Goal: Check status: Check status

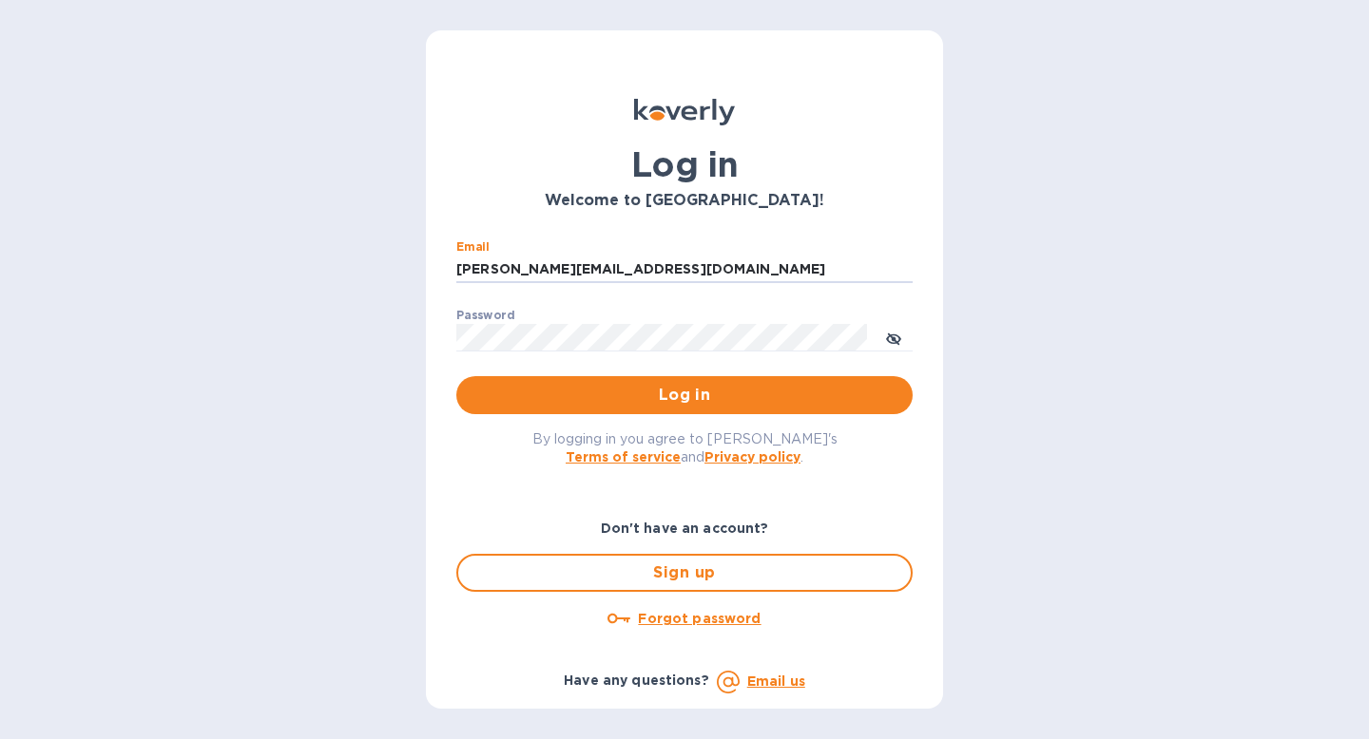
type input "[PERSON_NAME][EMAIL_ADDRESS][DOMAIN_NAME]"
click at [456, 376] on button "Log in" at bounding box center [684, 395] width 456 height 38
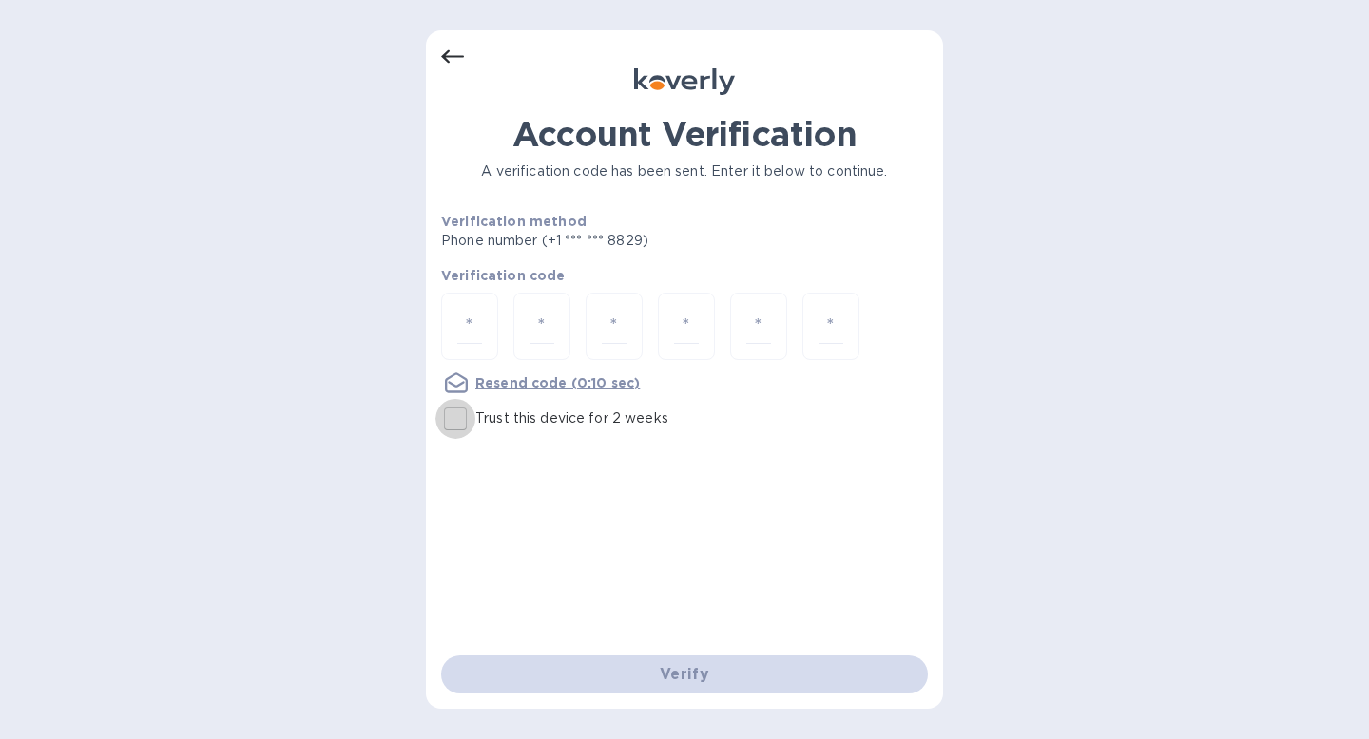
click at [461, 421] on input "Trust this device for 2 weeks" at bounding box center [455, 419] width 40 height 40
checkbox input "true"
click at [466, 338] on input "number" at bounding box center [469, 326] width 25 height 35
click at [476, 319] on input "number" at bounding box center [469, 326] width 25 height 35
type input "6"
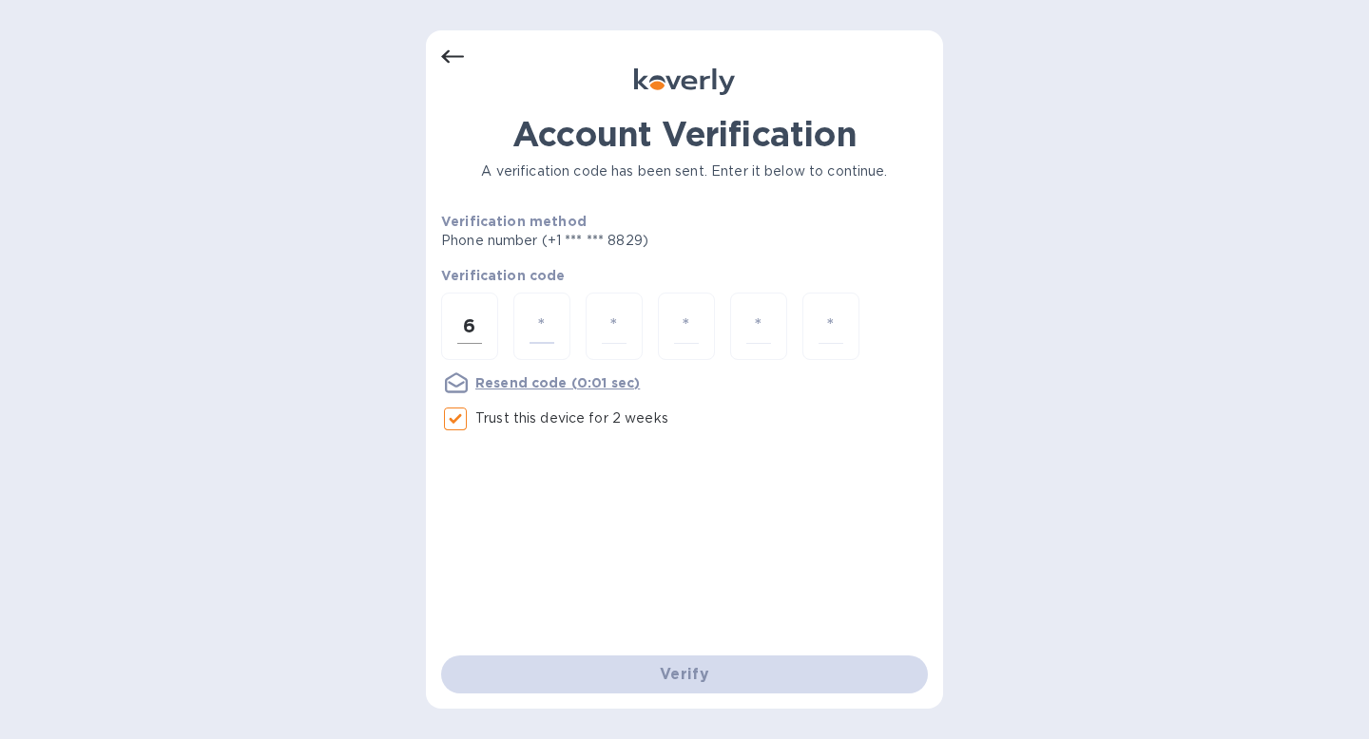
type input "0"
type input "6"
type input "0"
type input "1"
type input "9"
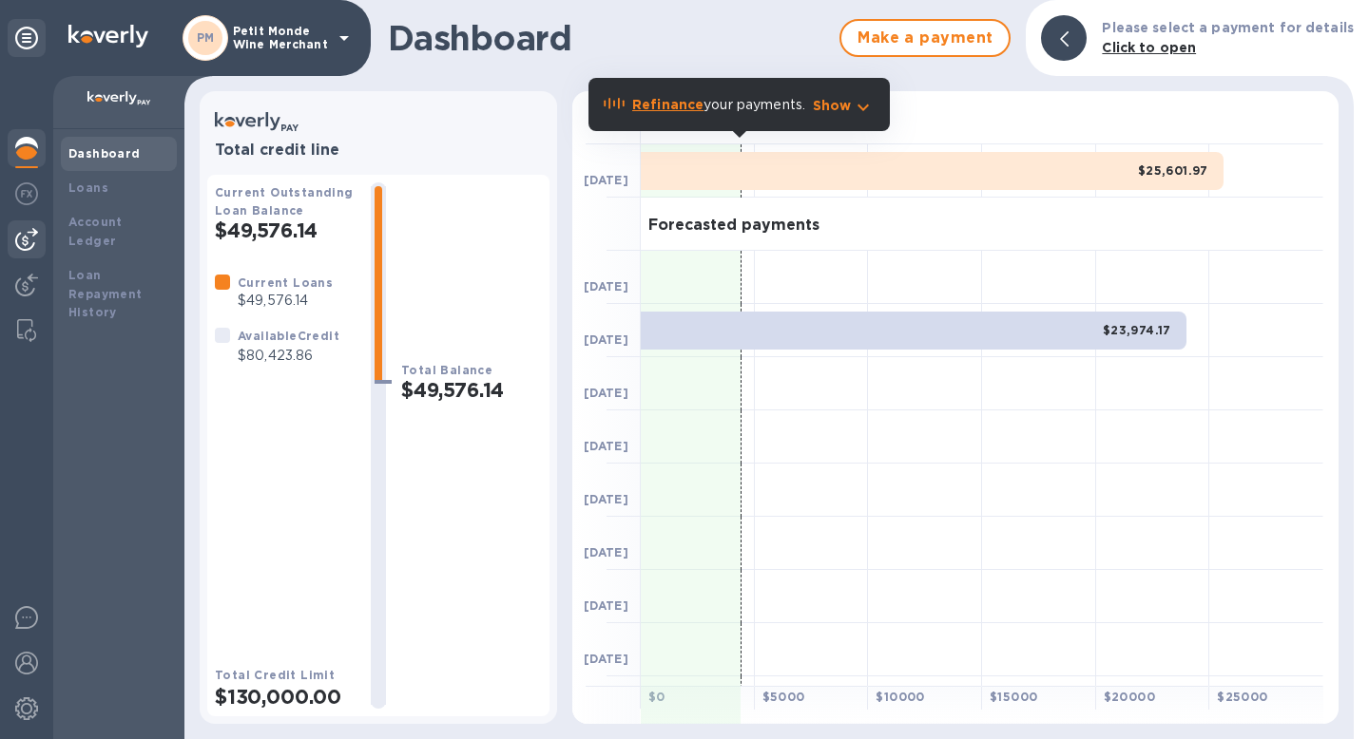
click at [23, 235] on img at bounding box center [26, 239] width 23 height 23
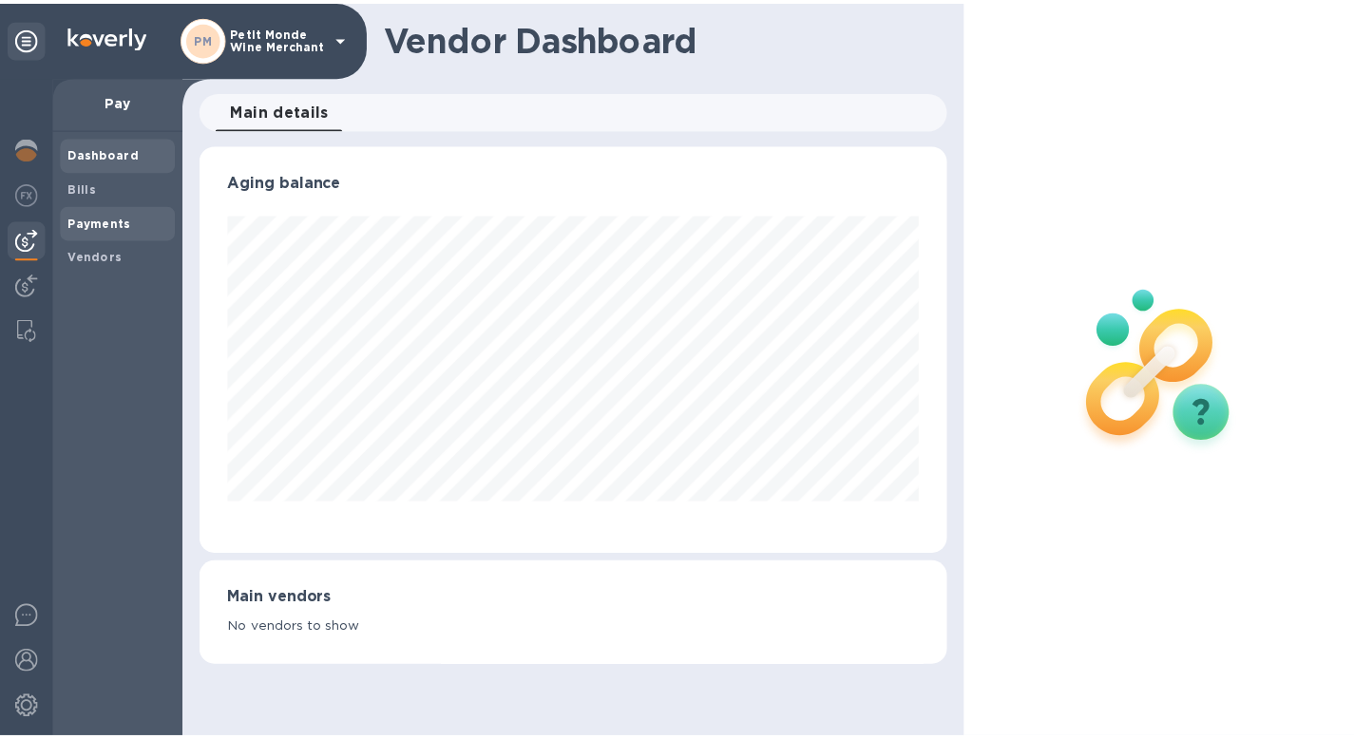
scroll to position [411, 756]
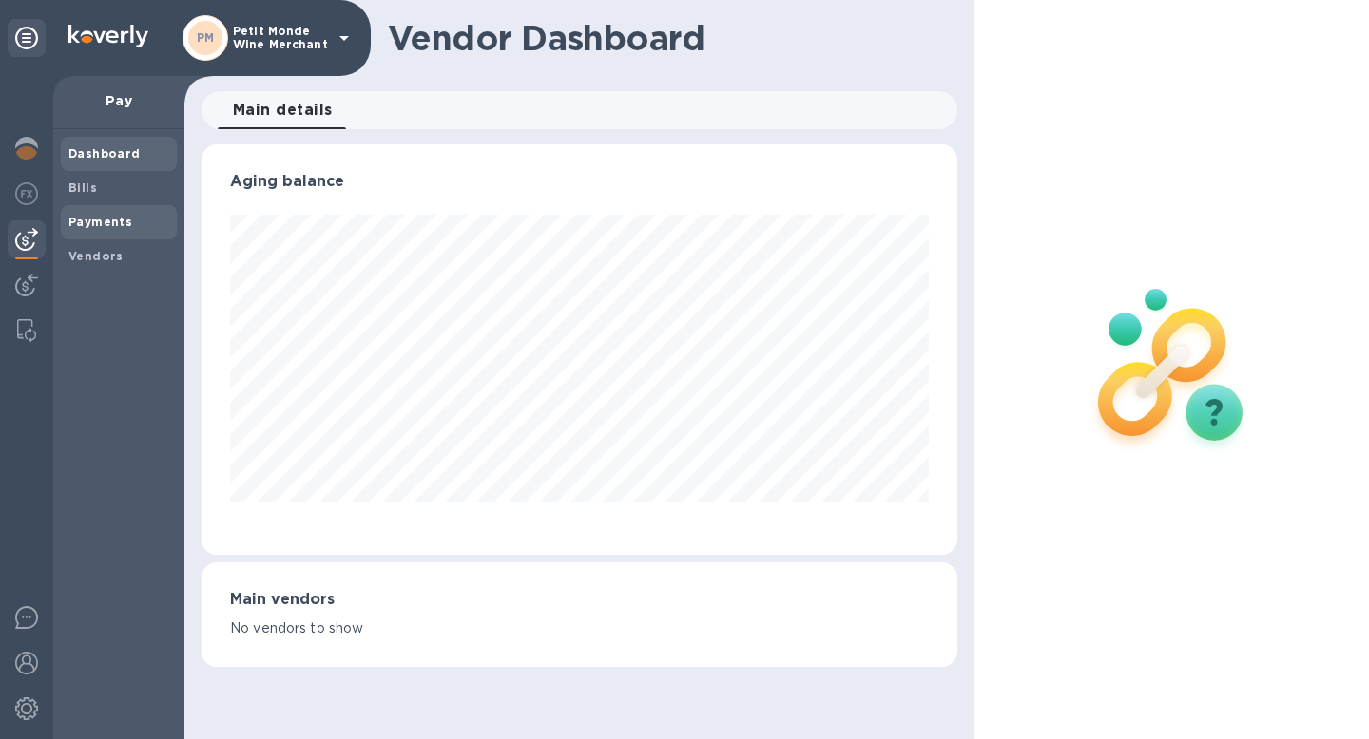
click at [111, 220] on b "Payments" at bounding box center [100, 222] width 64 height 14
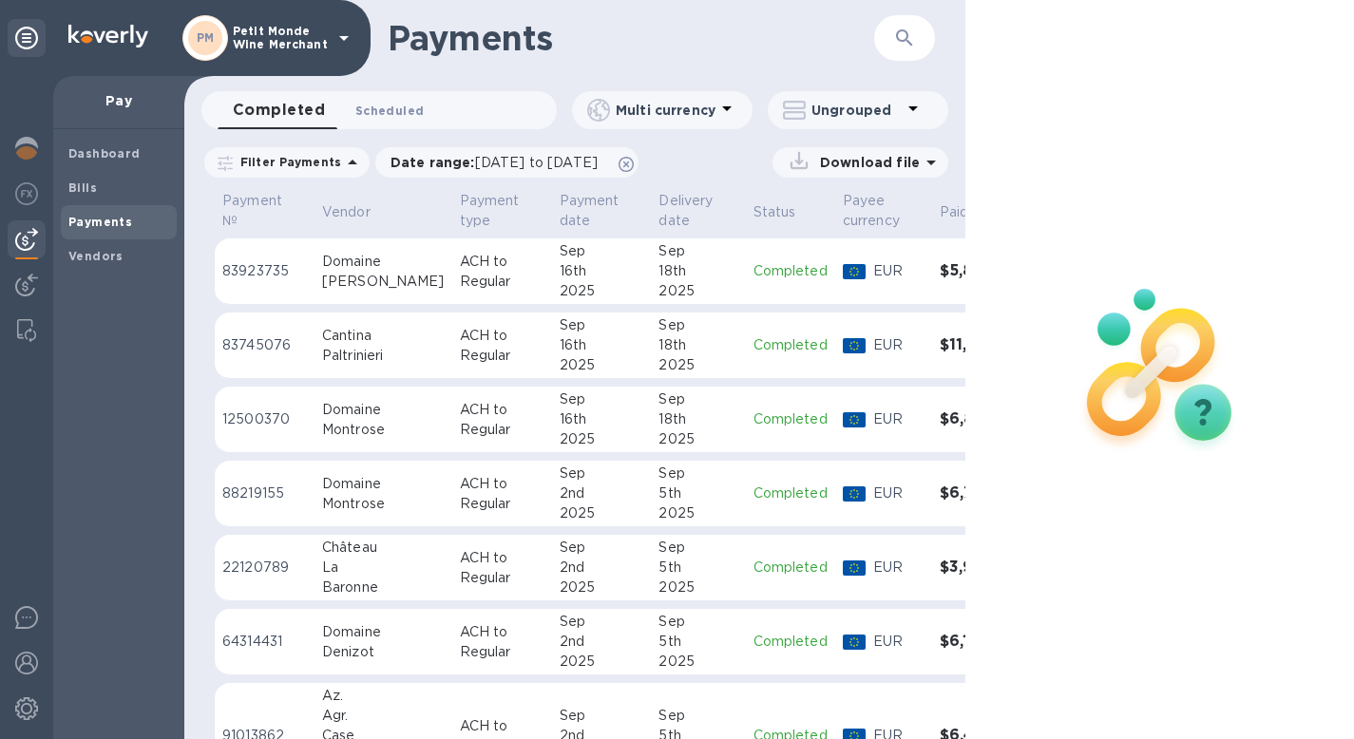
click at [381, 116] on span "Scheduled 0" at bounding box center [389, 111] width 68 height 20
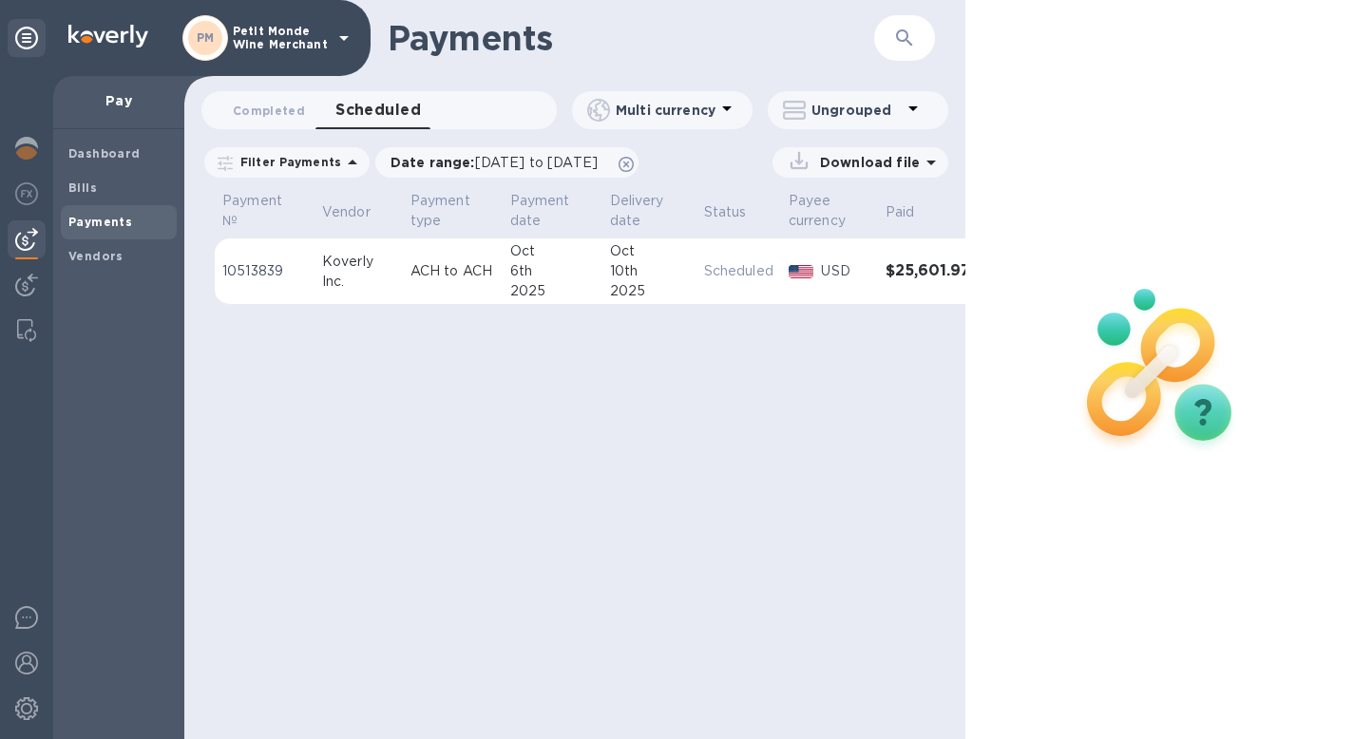
click at [760, 283] on td "Scheduled" at bounding box center [739, 272] width 85 height 67
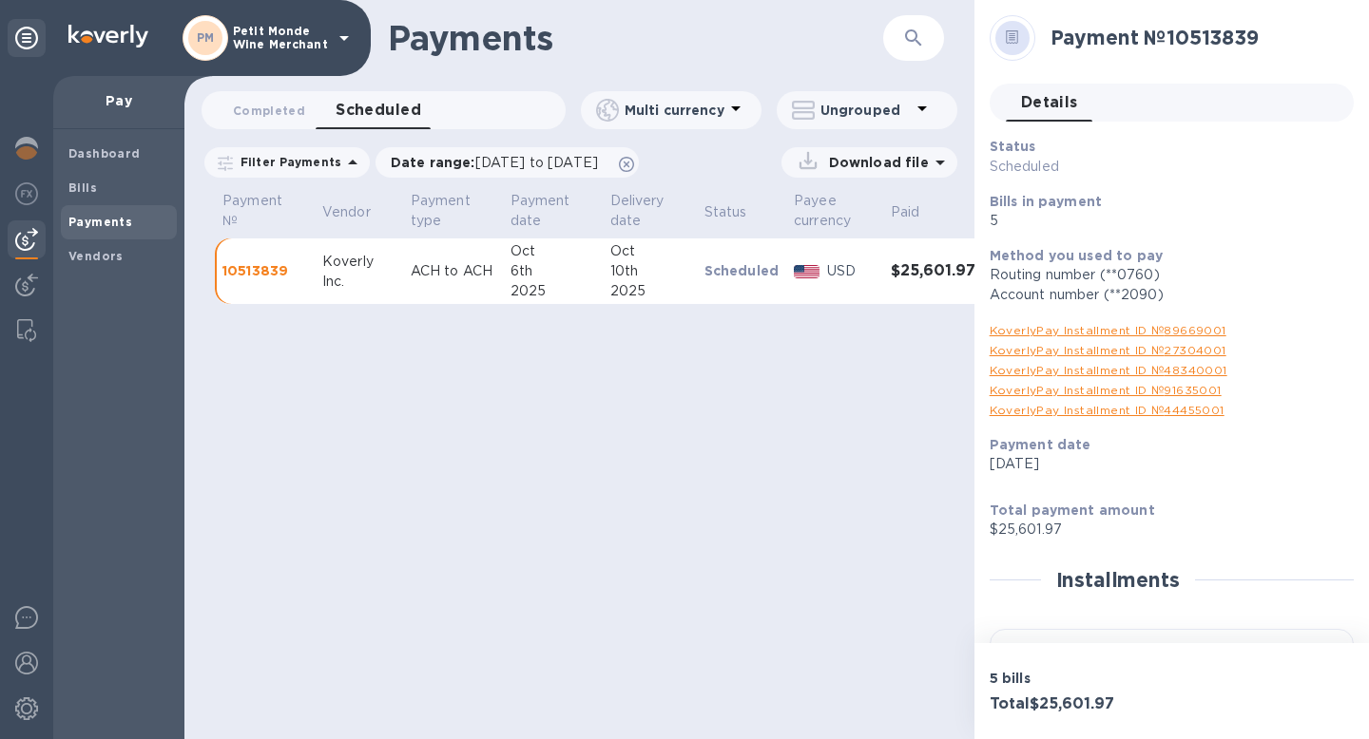
click at [714, 469] on div "Payments ​ Completed 0 Scheduled 0 Multi currency Ungrouped Filter Payments Dat…" at bounding box center [579, 369] width 790 height 739
